Goal: Navigation & Orientation: Find specific page/section

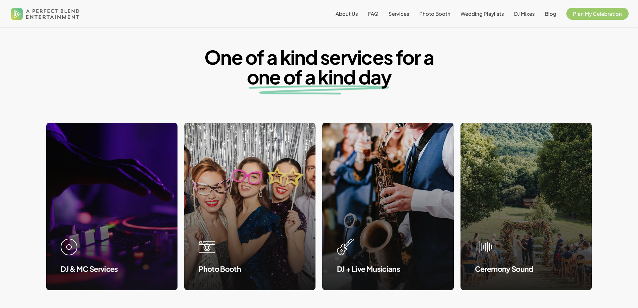
scroll to position [636, 0]
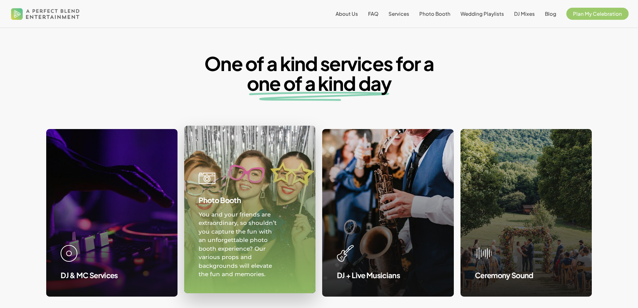
click at [259, 235] on link at bounding box center [249, 209] width 131 height 167
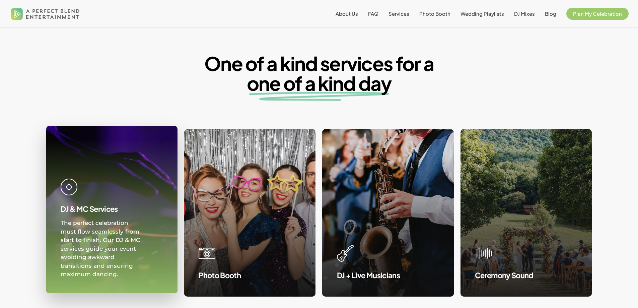
click at [125, 208] on link at bounding box center [112, 209] width 131 height 167
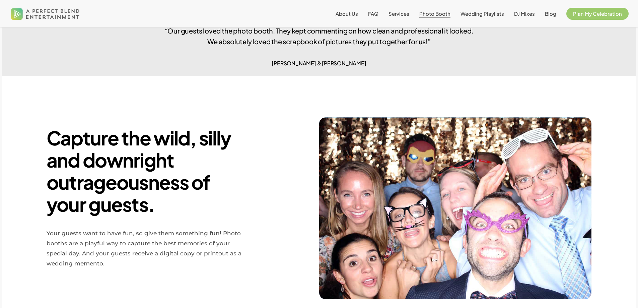
scroll to position [124, 0]
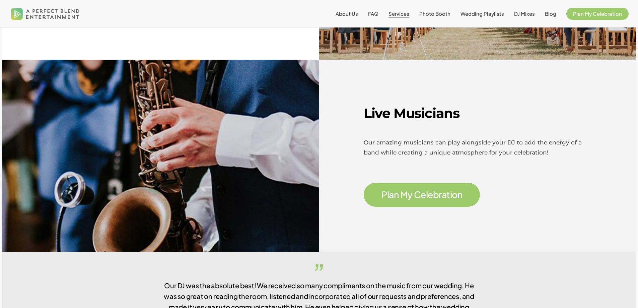
scroll to position [963, 0]
